Goal: Transaction & Acquisition: Purchase product/service

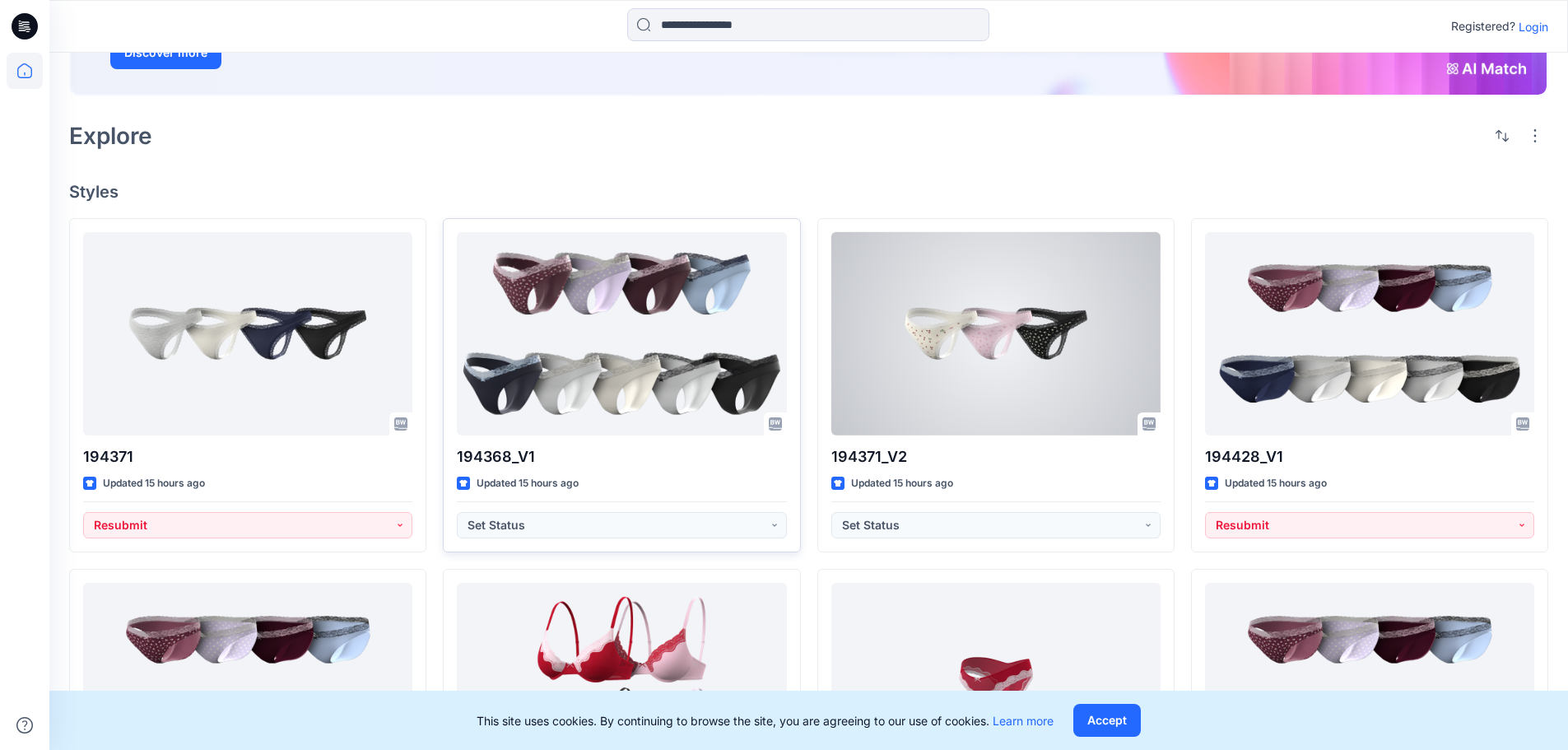
scroll to position [247, 0]
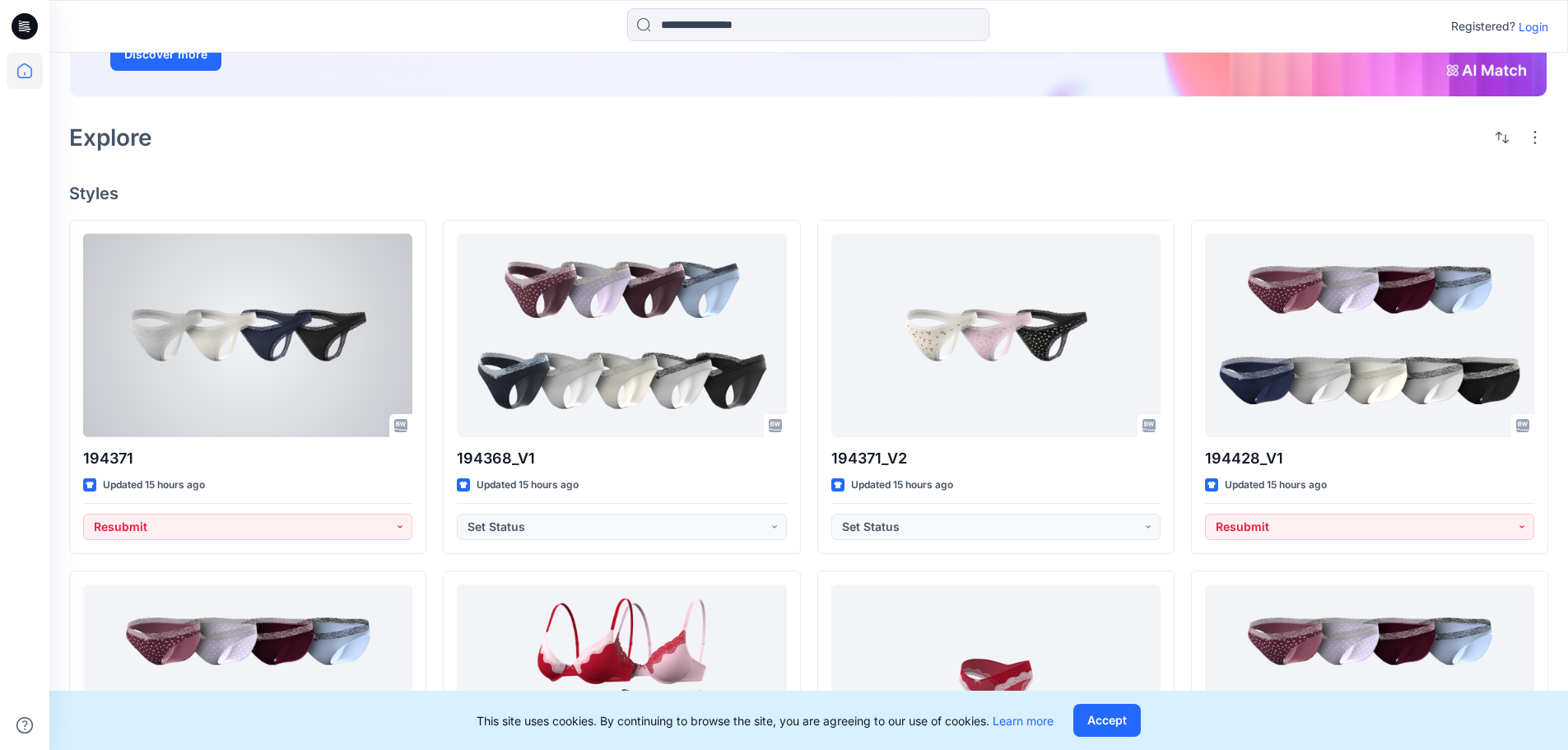
click at [253, 382] on div at bounding box center [247, 335] width 329 height 203
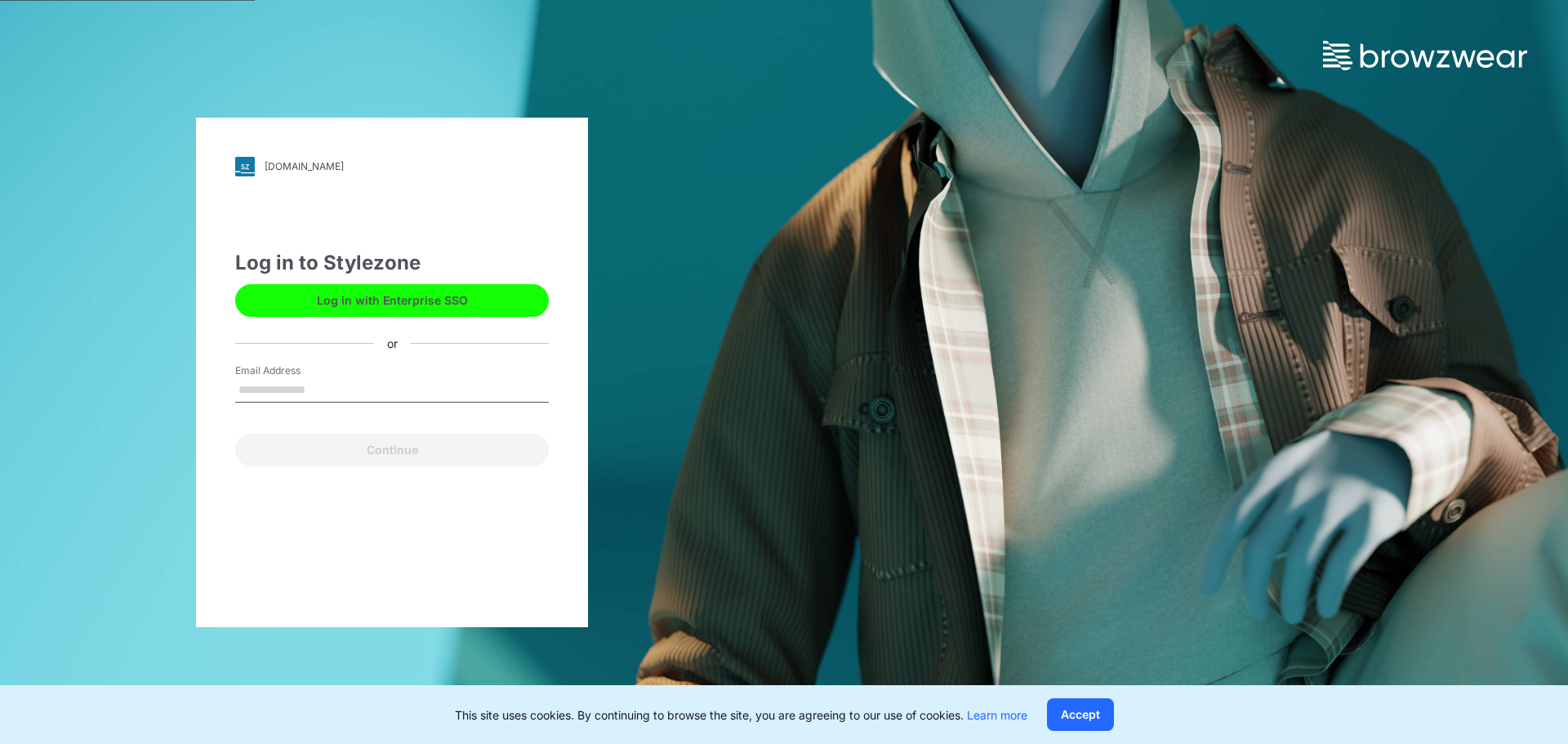
type input "**********"
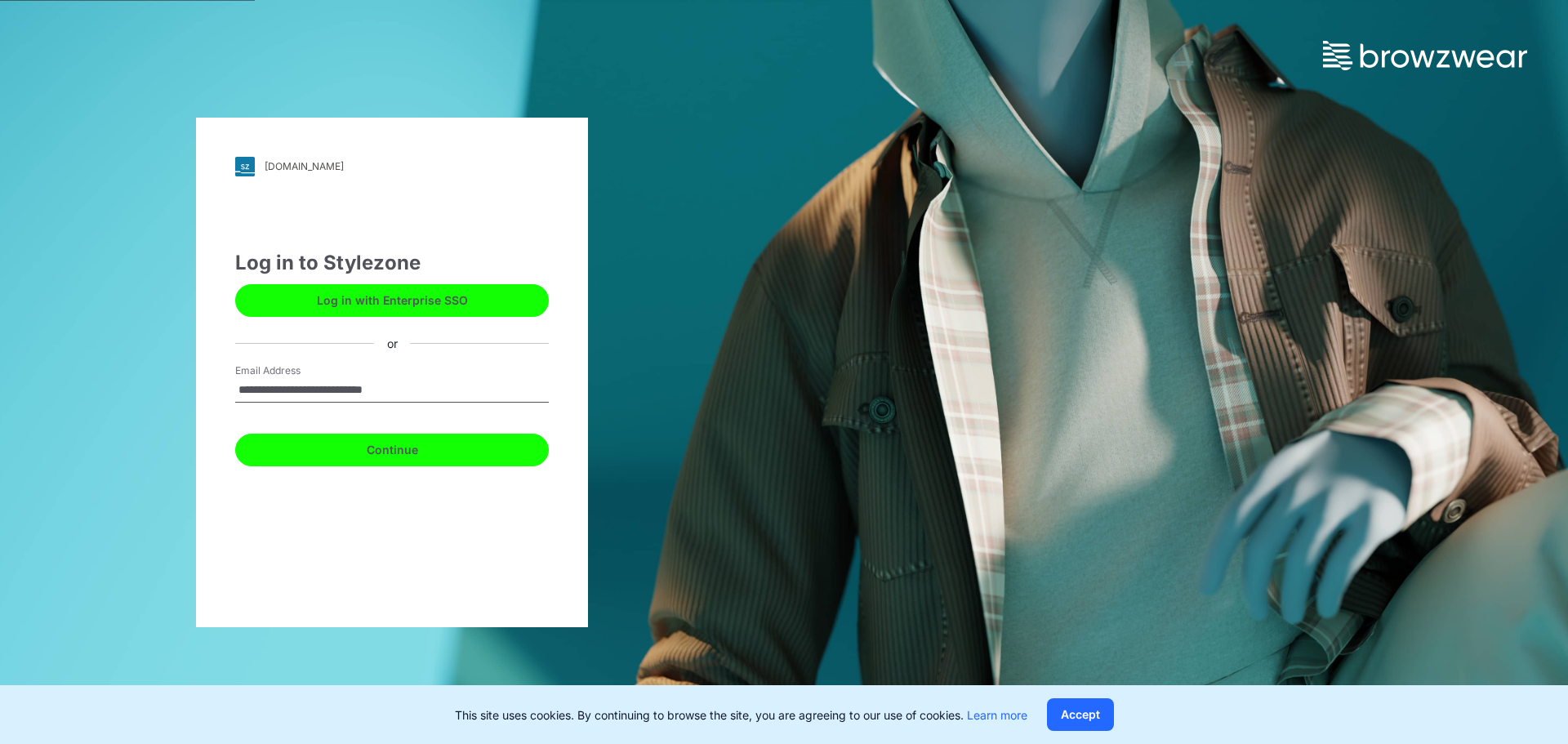
click at [414, 448] on button "Continue" at bounding box center [392, 450] width 314 height 33
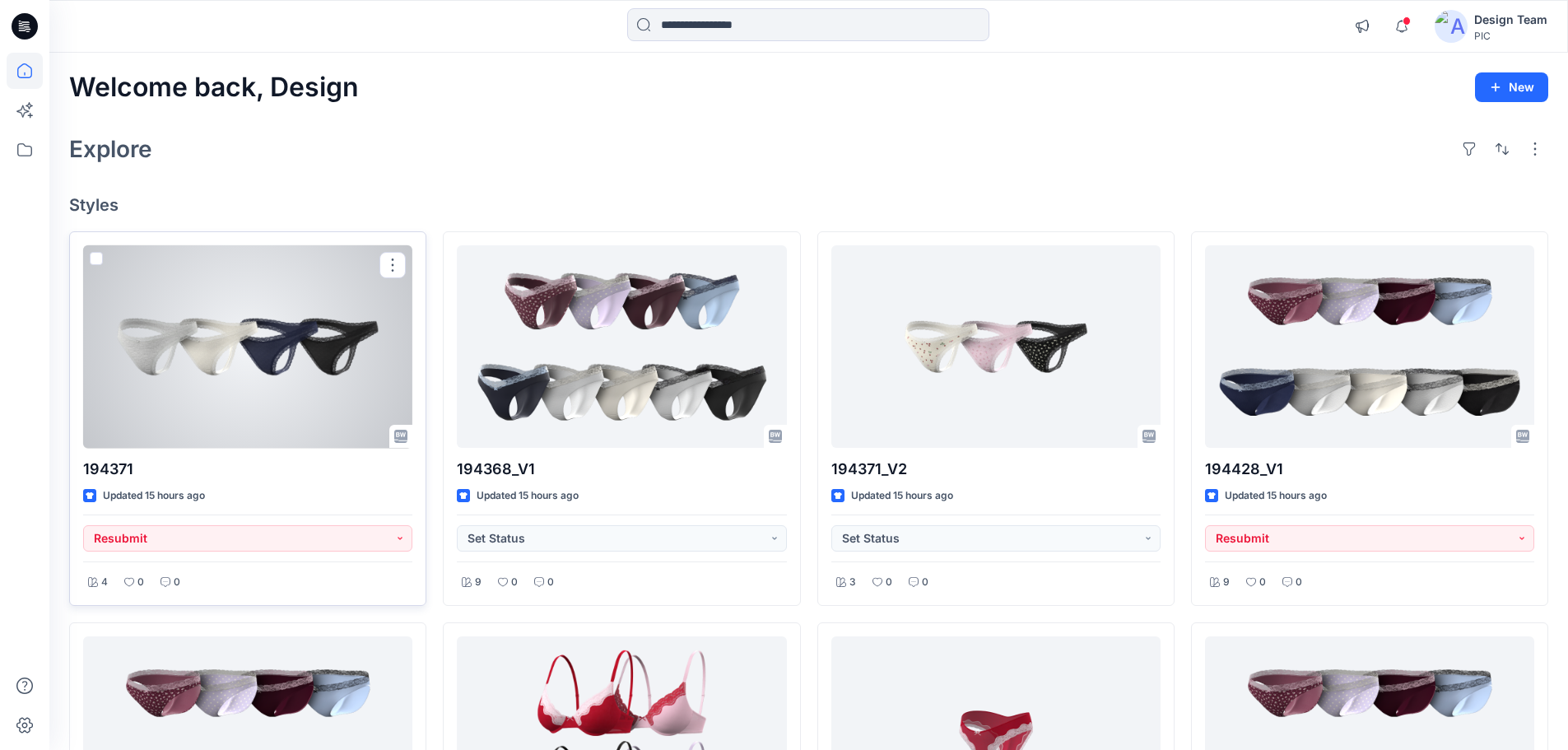
click at [324, 377] on div at bounding box center [247, 347] width 329 height 203
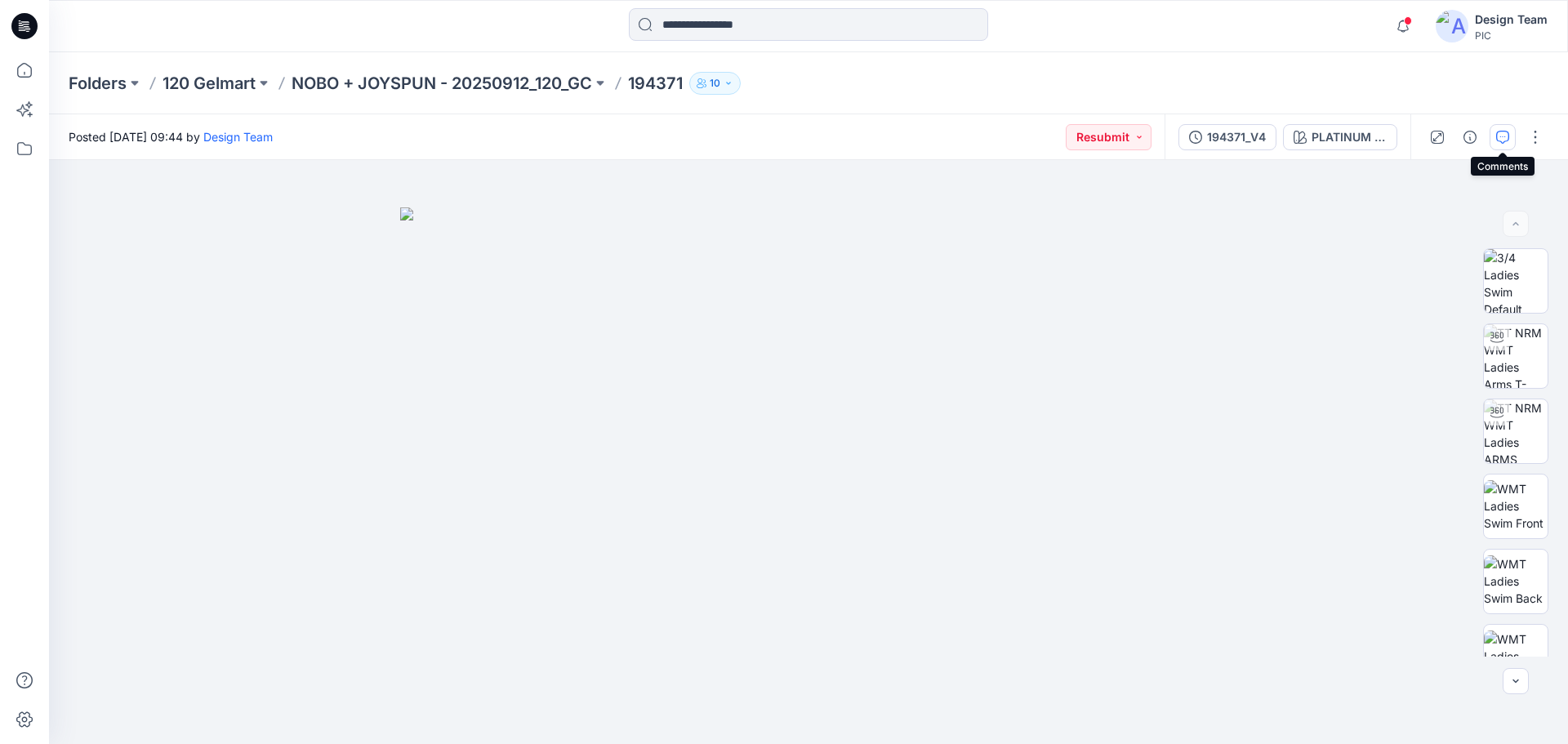
click at [1500, 140] on icon "button" at bounding box center [1502, 137] width 13 height 13
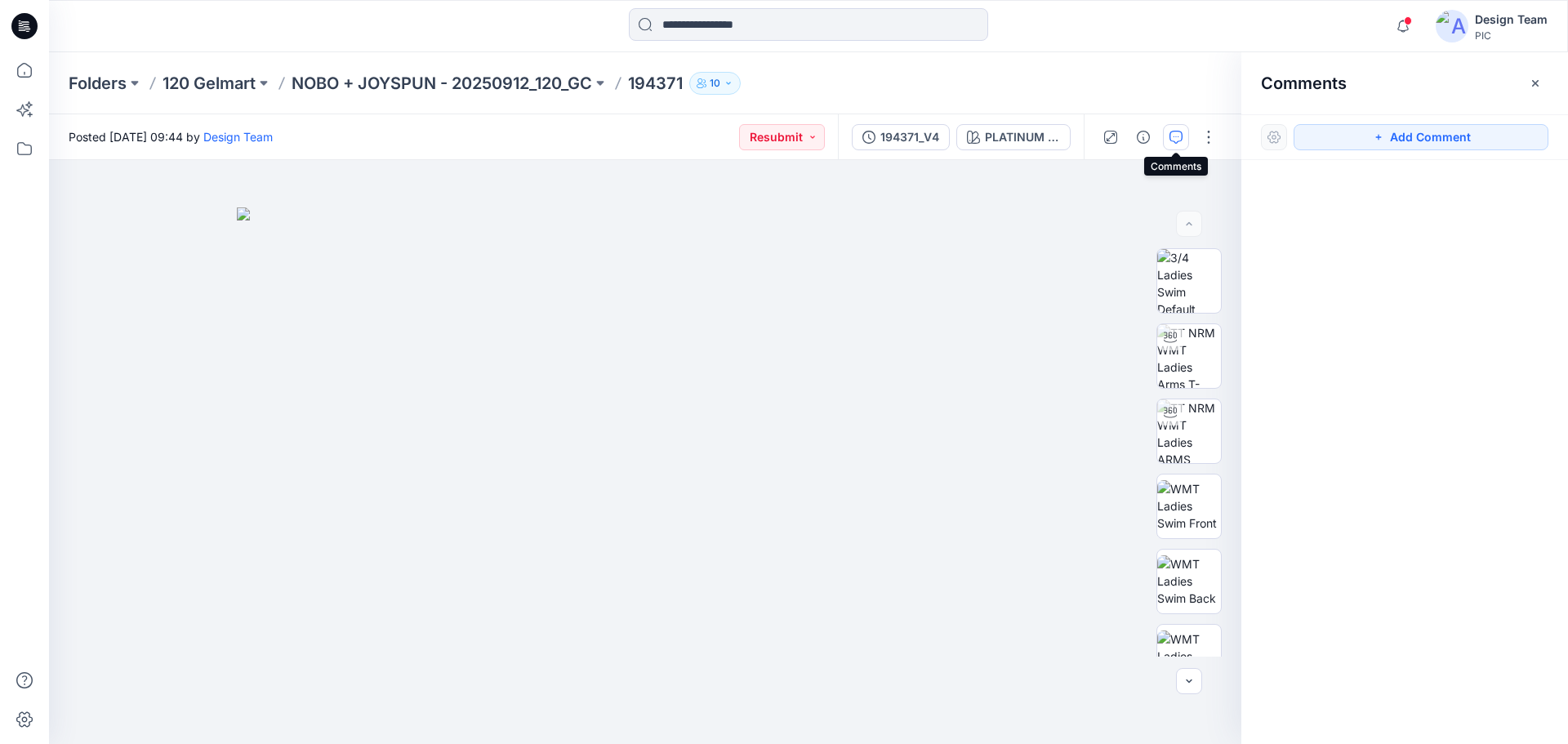
click at [1185, 135] on button "button" at bounding box center [1176, 137] width 26 height 26
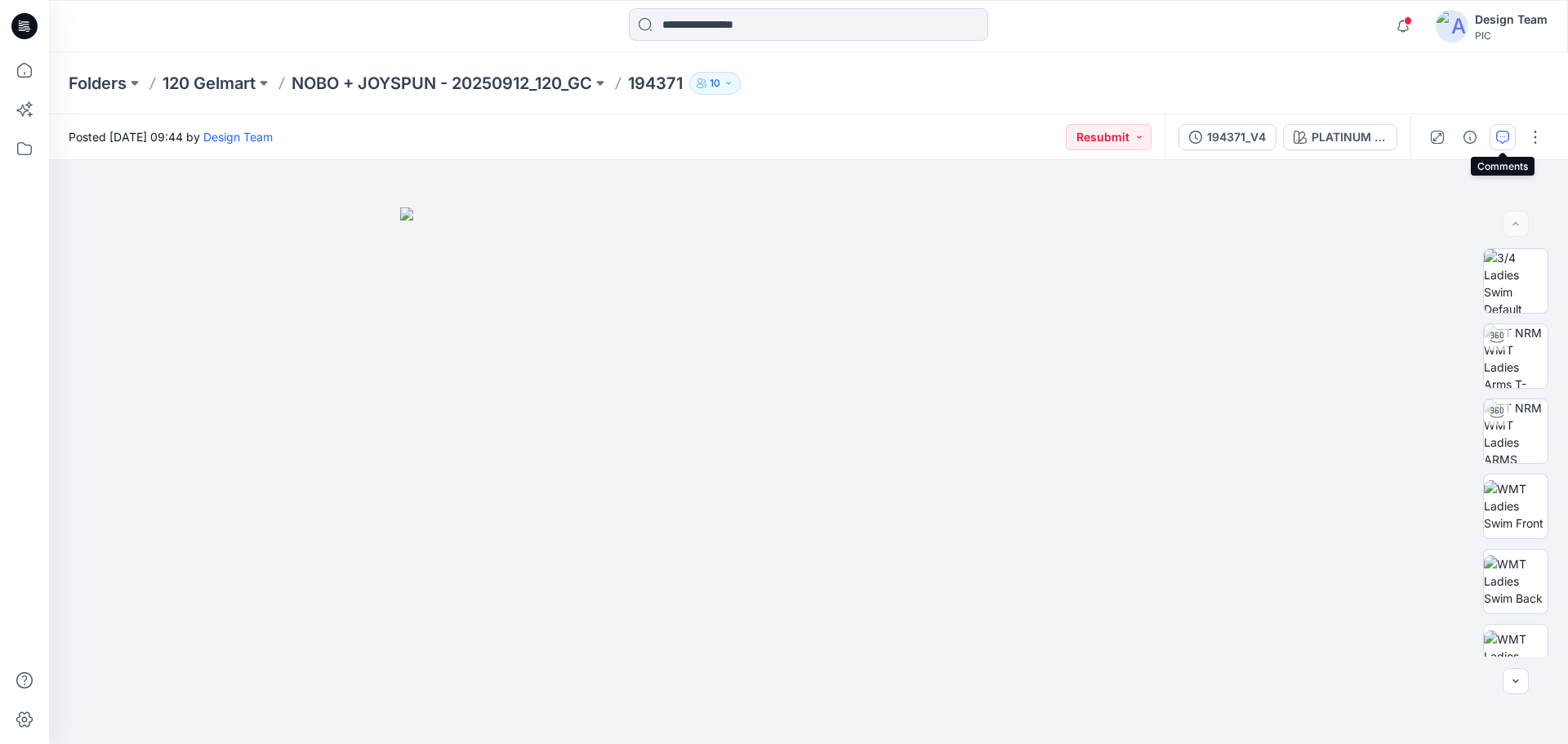
click at [1503, 133] on icon "button" at bounding box center [1502, 137] width 13 height 13
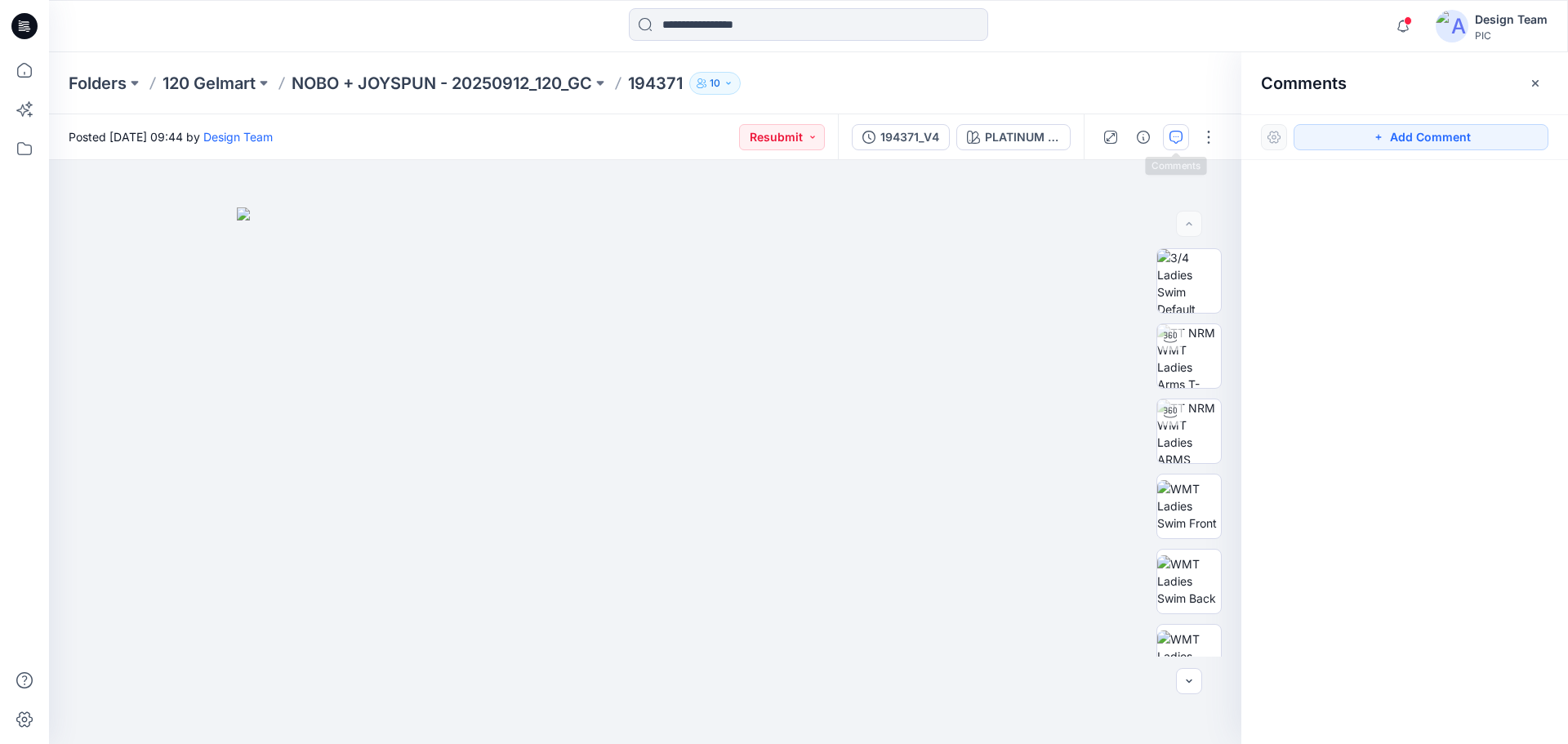
click at [1182, 141] on button "button" at bounding box center [1176, 137] width 26 height 26
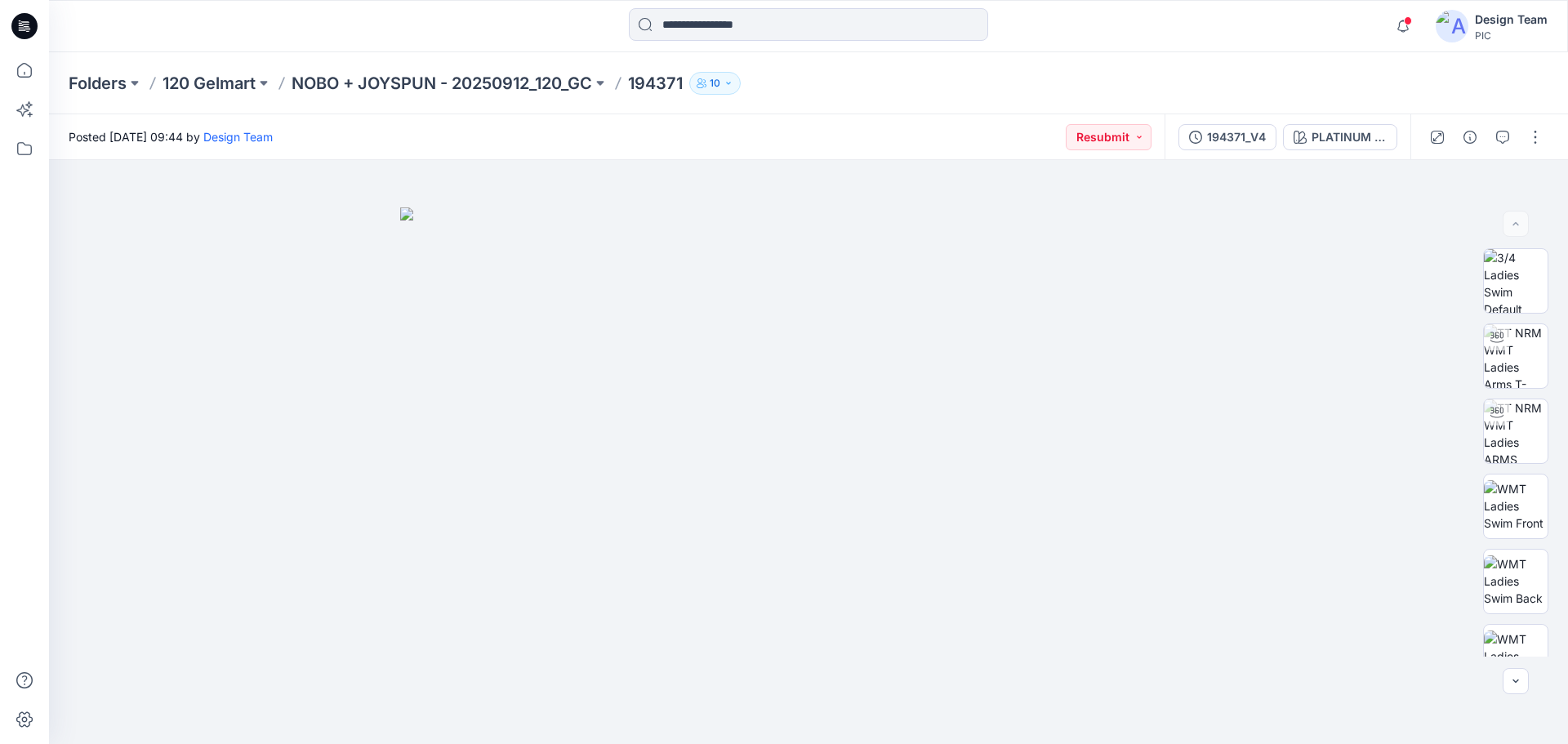
click at [16, 28] on icon at bounding box center [24, 26] width 26 height 26
